Goal: Transaction & Acquisition: Book appointment/travel/reservation

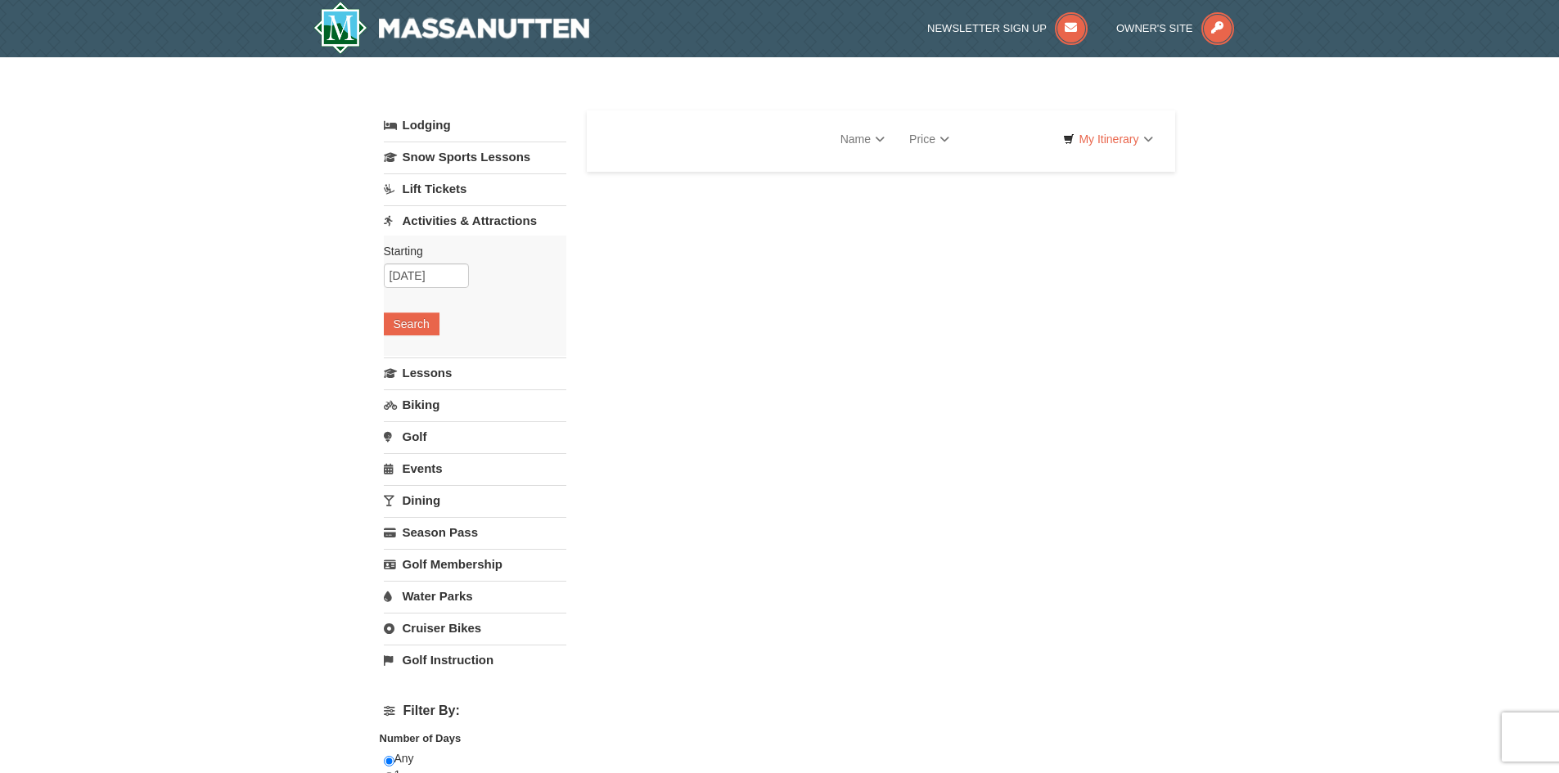
select select "10"
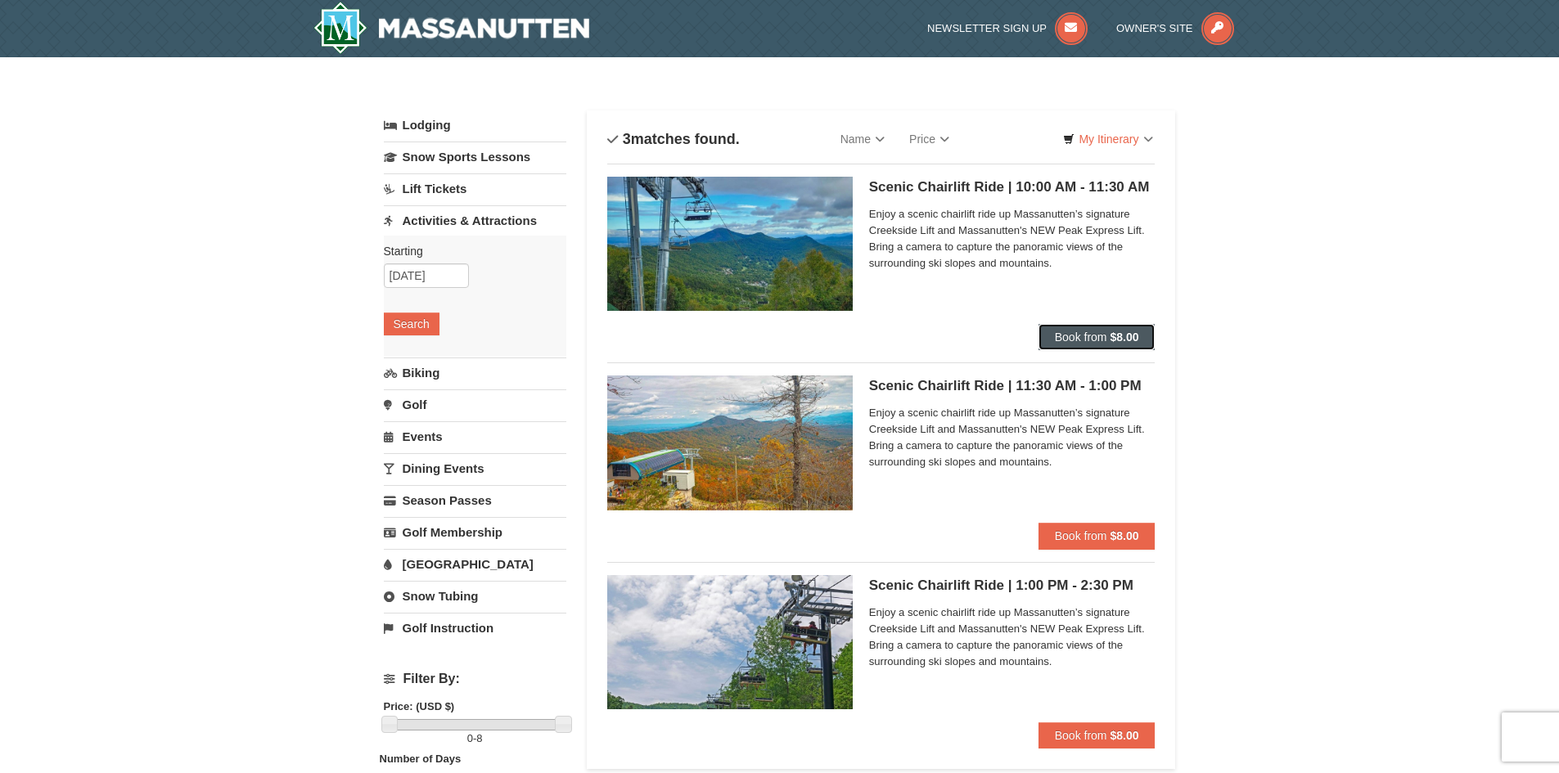
click at [1092, 330] on button "Book from $8.00" at bounding box center [1096, 337] width 117 height 26
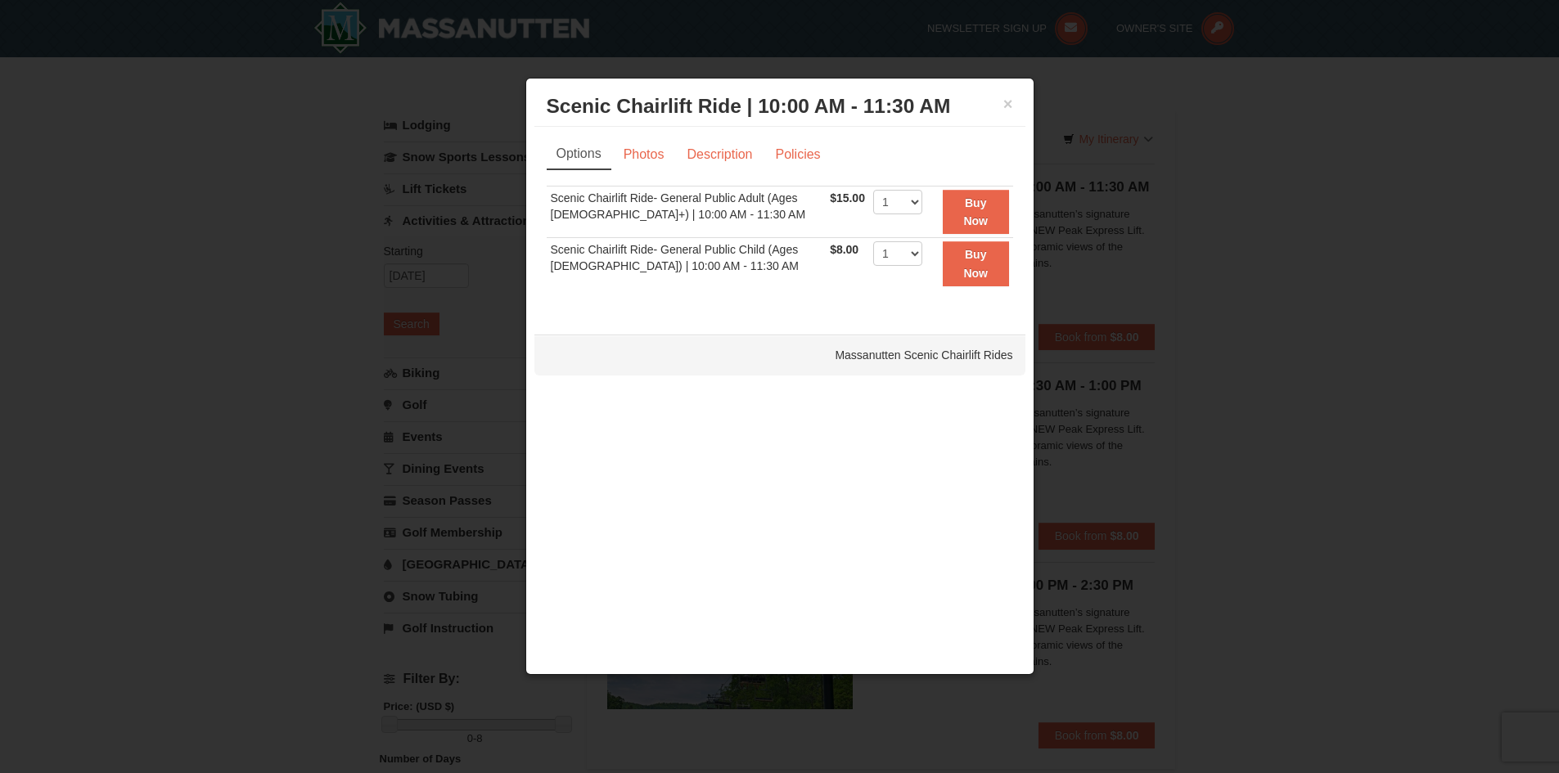
click at [1004, 94] on h3 "Scenic Chairlift Ride | 10:00 AM - 11:30 AM Massanutten Scenic Chairlift Rides" at bounding box center [780, 106] width 466 height 25
click at [1003, 106] on button "×" at bounding box center [1008, 104] width 10 height 16
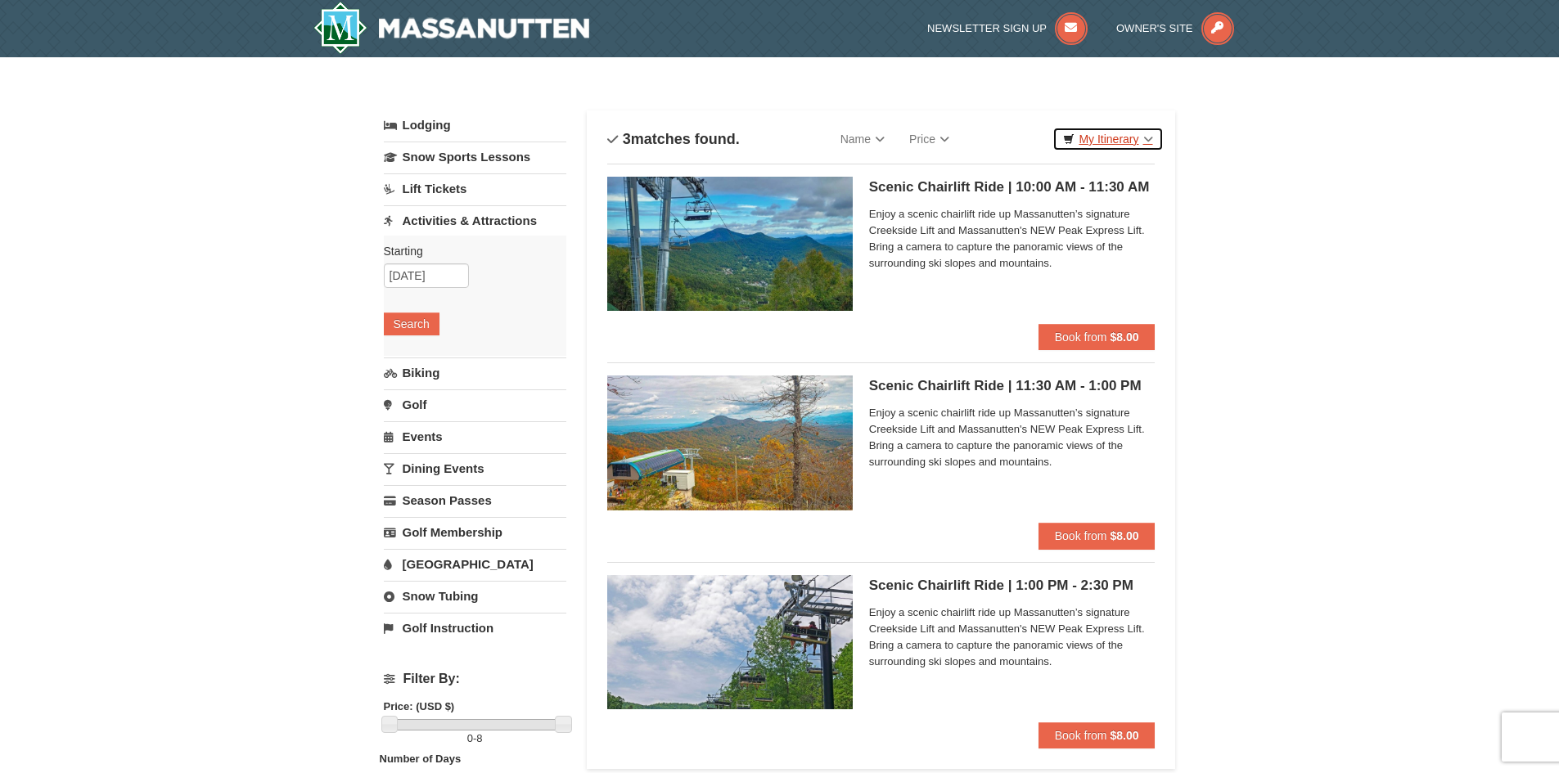
click at [1130, 142] on link "My Itinerary" at bounding box center [1107, 139] width 110 height 25
click at [938, 259] on span "Enjoy a scenic chairlift ride up Massanutten’s signature Creekside Lift and Mas…" at bounding box center [1012, 238] width 286 height 65
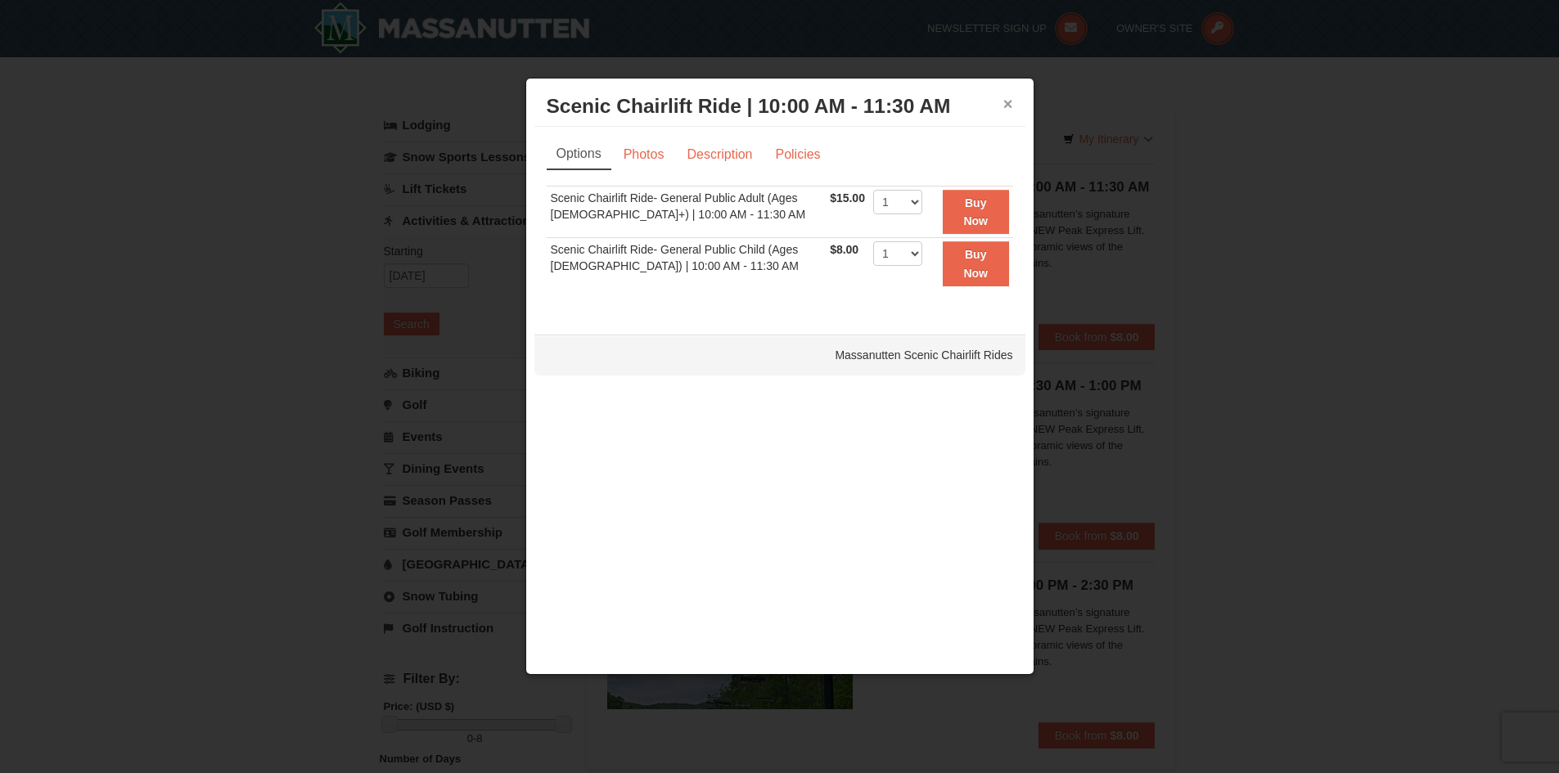
click at [1003, 106] on button "×" at bounding box center [1008, 104] width 10 height 16
